Goal: Contribute content: Contribute content

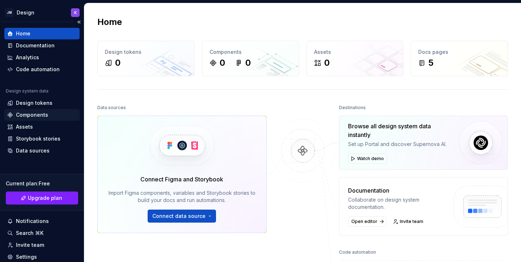
click at [33, 116] on div "Components" at bounding box center [32, 114] width 32 height 7
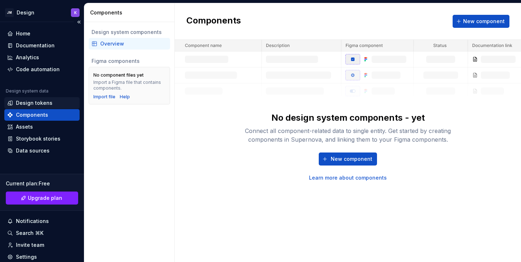
click at [41, 102] on div "Design tokens" at bounding box center [34, 103] width 37 height 7
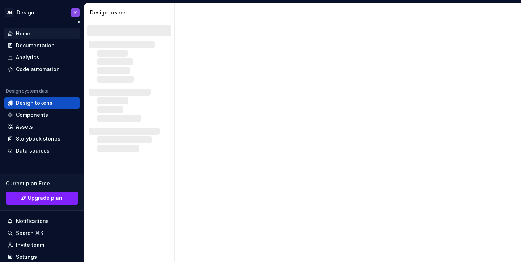
click at [33, 34] on div "Home" at bounding box center [41, 33] width 69 height 7
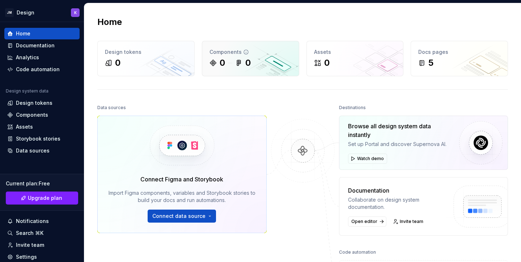
click at [233, 71] on div "Components 0 0" at bounding box center [250, 58] width 97 height 35
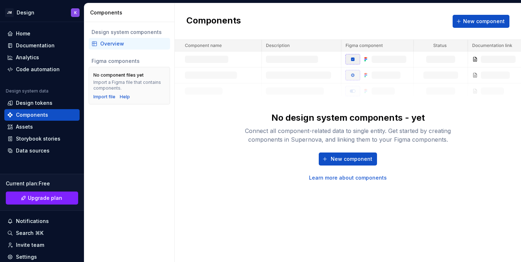
click at [375, 56] on img at bounding box center [348, 69] width 346 height 59
click at [376, 56] on img at bounding box center [348, 69] width 346 height 59
click at [359, 161] on span "New component" at bounding box center [352, 159] width 42 height 7
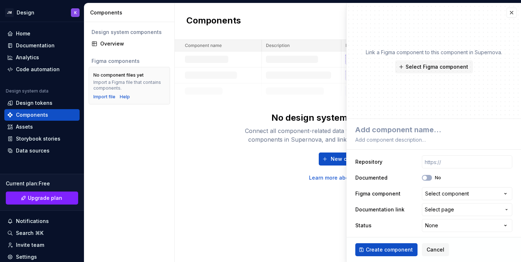
scroll to position [1, 0]
click at [440, 68] on span "Select Figma component" at bounding box center [437, 66] width 63 height 7
click at [489, 80] on div "Link a Figma component to this component in Supernova. Select Figma component" at bounding box center [434, 61] width 174 height 116
click at [401, 249] on span "Create component" at bounding box center [389, 249] width 47 height 7
type textarea "*"
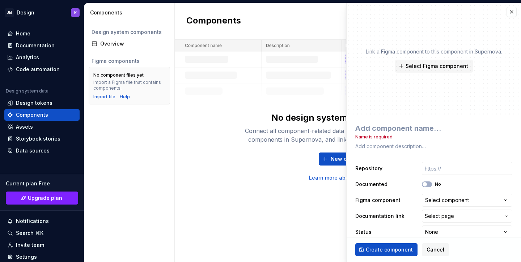
click at [417, 83] on div "Link a Figma component to this component in Supernova. Select Figma component" at bounding box center [434, 61] width 174 height 116
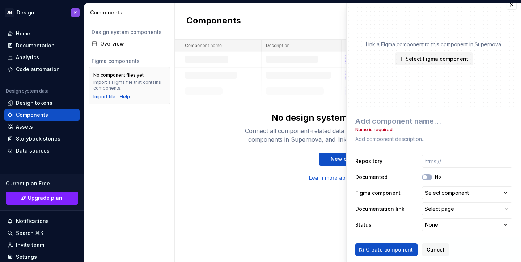
scroll to position [0, 0]
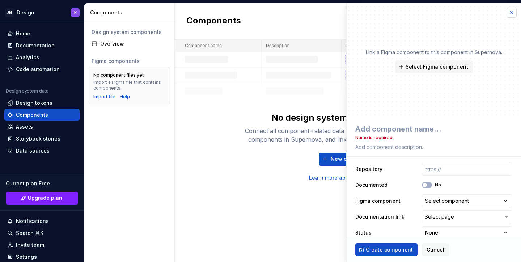
click at [511, 13] on button "button" at bounding box center [512, 13] width 10 height 10
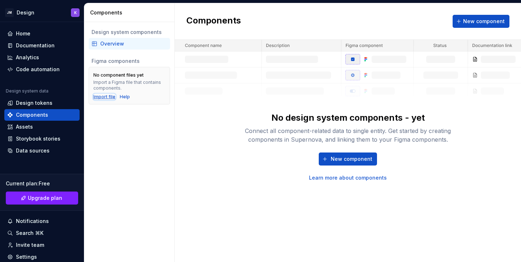
click at [104, 97] on div "Import file" at bounding box center [104, 97] width 22 height 6
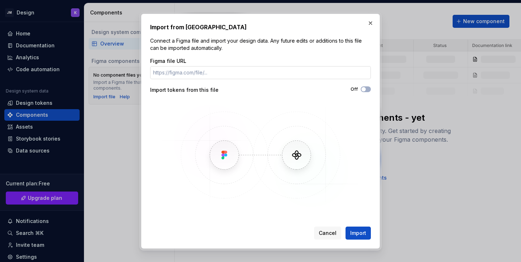
click at [190, 70] on input "Figma file URL" at bounding box center [260, 72] width 221 height 13
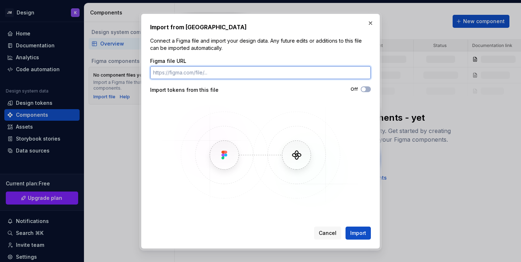
click at [311, 71] on input "Figma file URL" at bounding box center [260, 72] width 221 height 13
paste input "https://www.figma.com/design/oXIz7oPvAaSwUSwJA68Mij/UX4G-Design-System-2.0-Web-…"
type input "https://www.figma.com/design/oXIz7oPvAaSwUSwJA68Mij/UX4G-Design-System-2.0-Web-…"
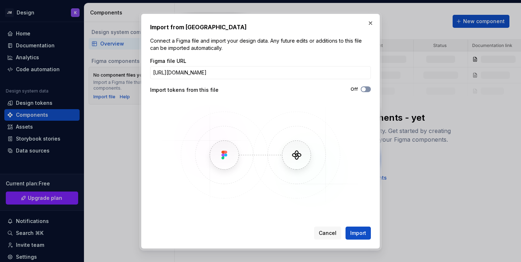
click at [365, 90] on icon "button" at bounding box center [364, 89] width 6 height 4
click at [356, 233] on span "Import" at bounding box center [358, 233] width 16 height 7
click at [372, 20] on button "button" at bounding box center [370, 23] width 10 height 10
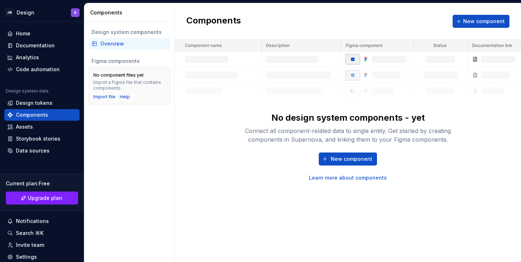
type textarea "*"
